Goal: Entertainment & Leisure: Consume media (video, audio)

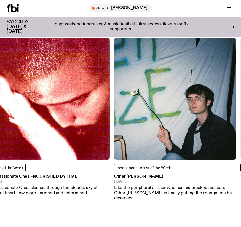
scroll to position [707, 0]
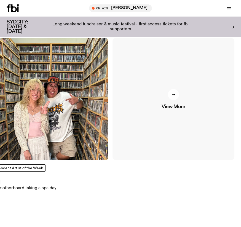
click at [173, 93] on icon at bounding box center [173, 94] width 3 height 3
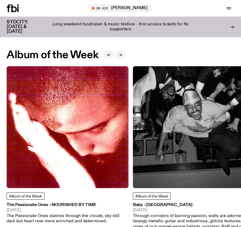
scroll to position [218, 0]
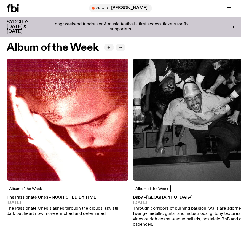
click at [120, 48] on icon "button" at bounding box center [120, 47] width 3 height 3
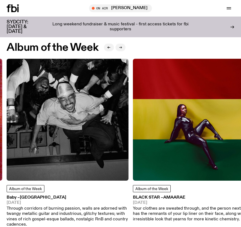
click at [120, 48] on icon "button" at bounding box center [120, 47] width 3 height 3
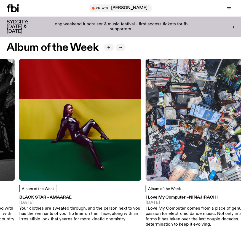
click at [120, 48] on icon "button" at bounding box center [120, 47] width 3 height 3
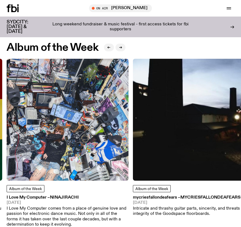
click at [66, 123] on img at bounding box center [68, 120] width 122 height 122
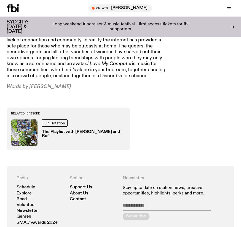
scroll to position [552, 0]
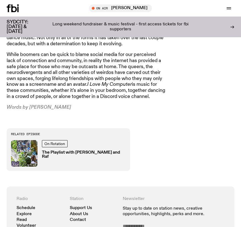
drag, startPoint x: 28, startPoint y: 85, endPoint x: 68, endPoint y: 85, distance: 40.2
click at [68, 104] on p "Words by [PERSON_NAME]" at bounding box center [86, 107] width 159 height 6
